Goal: Check status: Check status

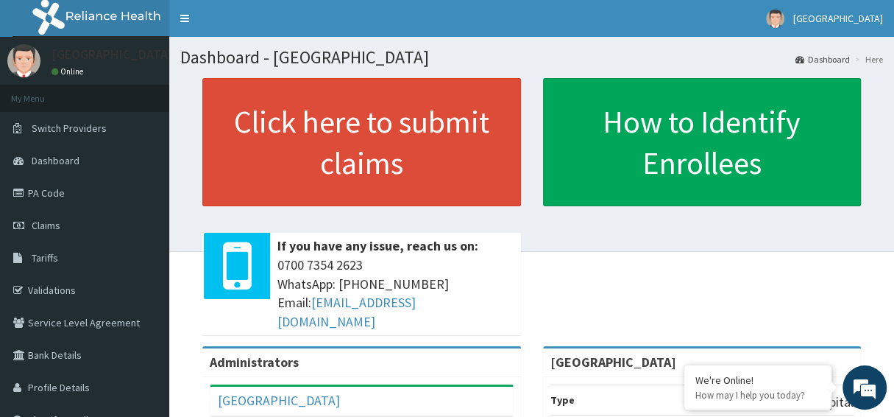
click at [656, 21] on nav "Toggle navigation Vima Hospital Vima Hospital - vimahospitals@gmail.com Member …" at bounding box center [531, 18] width 725 height 37
click at [54, 161] on span "Dashboard" at bounding box center [56, 160] width 48 height 13
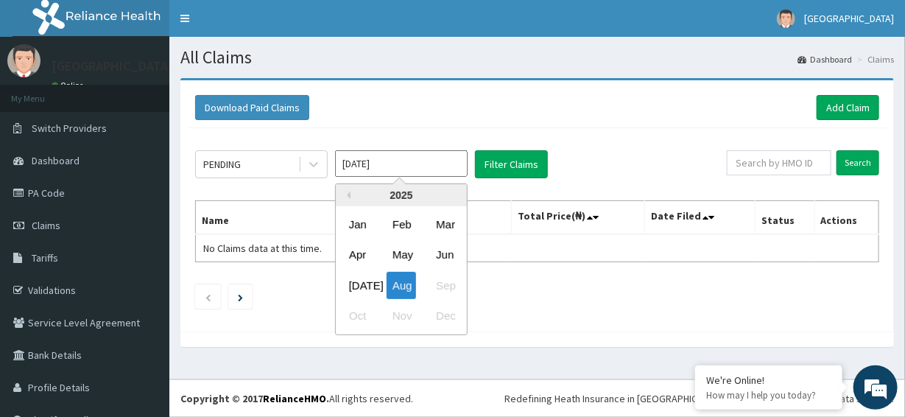
click at [436, 163] on input "[DATE]" at bounding box center [401, 163] width 132 height 26
click at [353, 281] on div "[DATE]" at bounding box center [357, 285] width 29 height 27
type input "[DATE]"
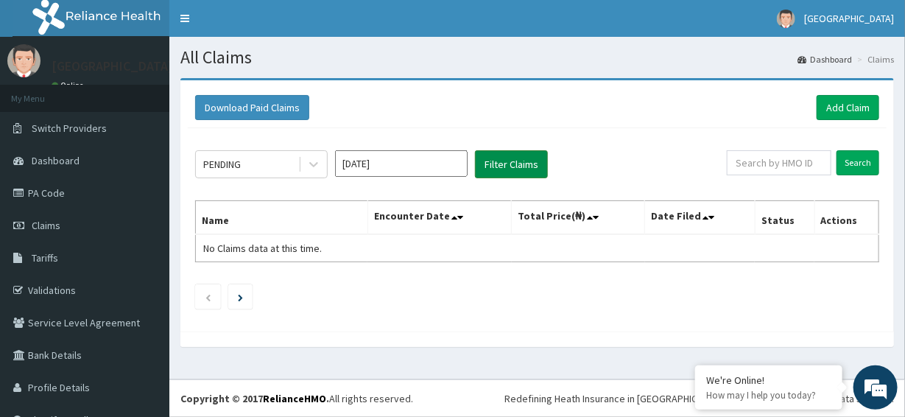
click at [509, 163] on button "Filter Claims" at bounding box center [511, 164] width 73 height 28
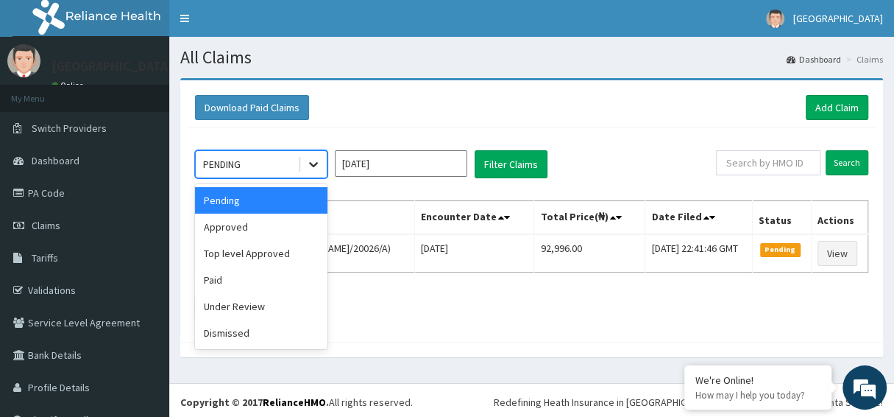
click at [314, 165] on icon at bounding box center [313, 165] width 9 height 5
click at [228, 277] on div "Paid" at bounding box center [261, 279] width 132 height 26
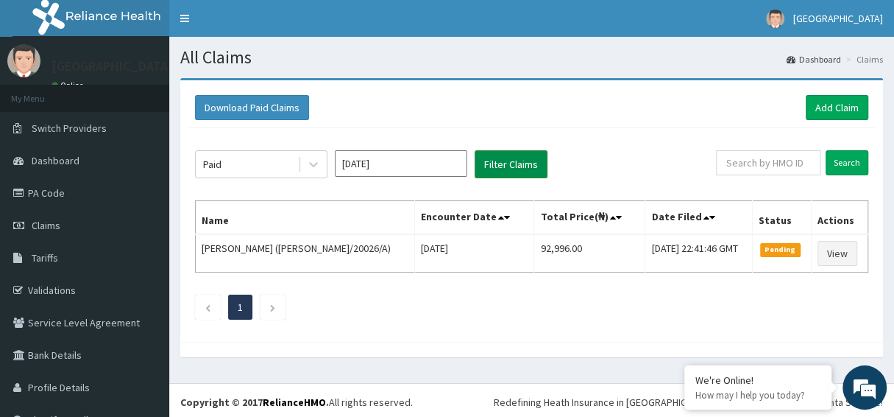
click at [512, 162] on button "Filter Claims" at bounding box center [511, 164] width 73 height 28
